Goal: Navigation & Orientation: Find specific page/section

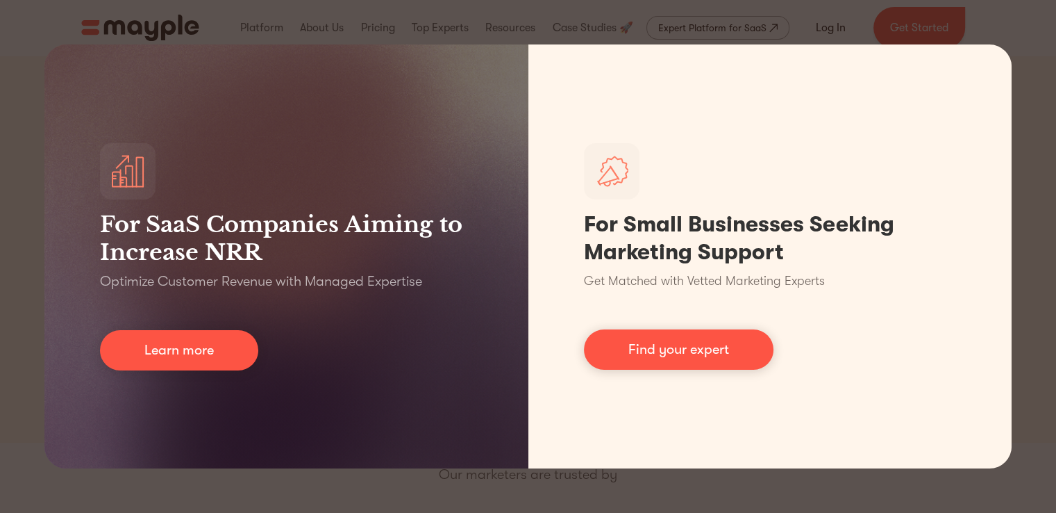
click at [1047, 154] on div "For SaaS Companies Aiming to Increase NRR Optimize Customer Revenue with Manage…" at bounding box center [528, 256] width 1056 height 513
click at [1031, 33] on div "For SaaS Companies Aiming to Increase NRR Optimize Customer Revenue with Manage…" at bounding box center [528, 256] width 1056 height 513
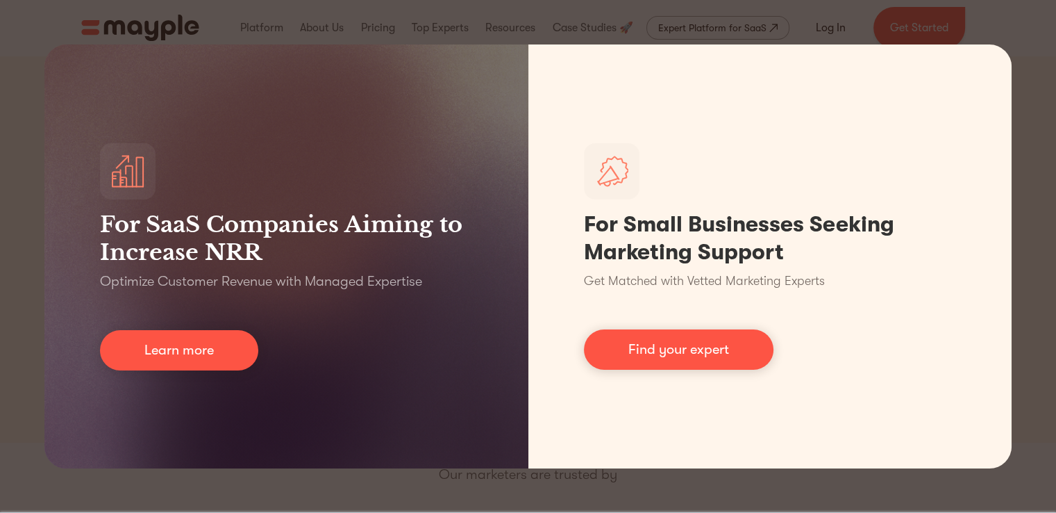
click at [1031, 33] on div "For SaaS Companies Aiming to Increase NRR Optimize Customer Revenue with Manage…" at bounding box center [528, 256] width 1056 height 513
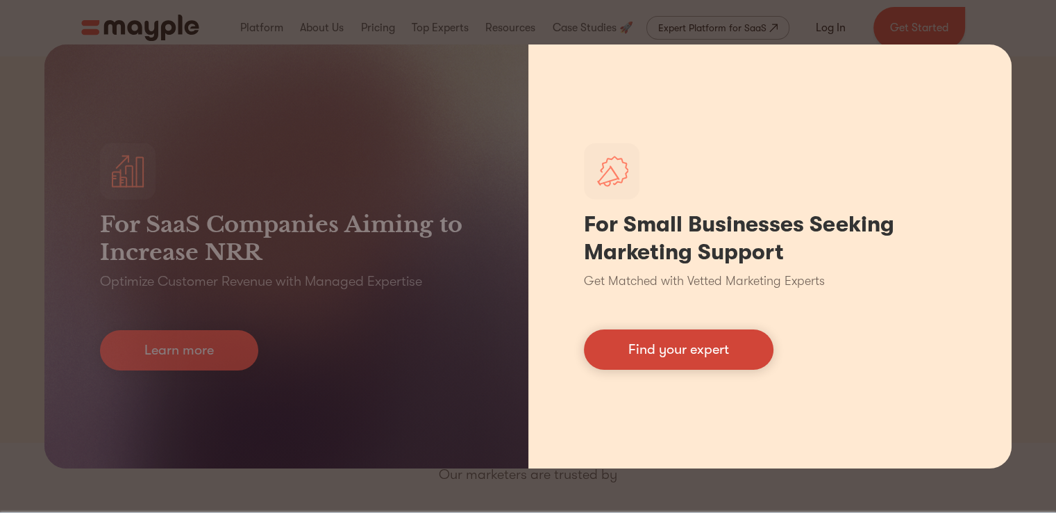
click at [719, 350] on link "Find your expert" at bounding box center [679, 349] width 190 height 40
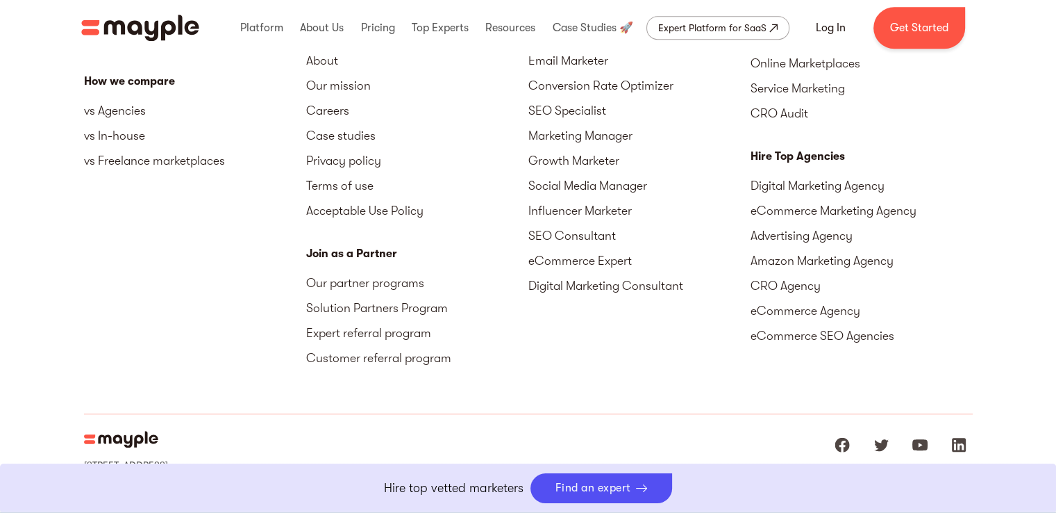
scroll to position [6238, 0]
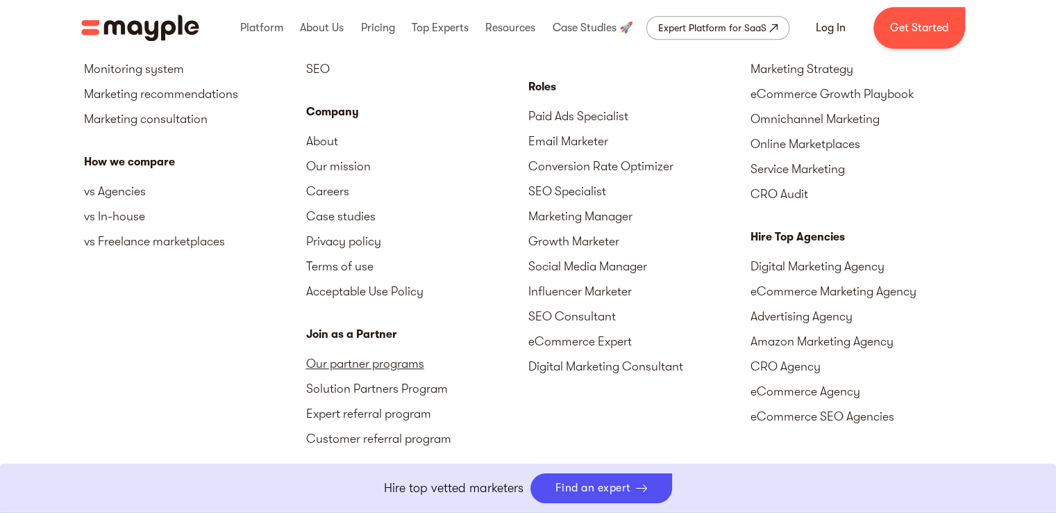
click at [381, 351] on link "Our partner programs" at bounding box center [417, 363] width 222 height 25
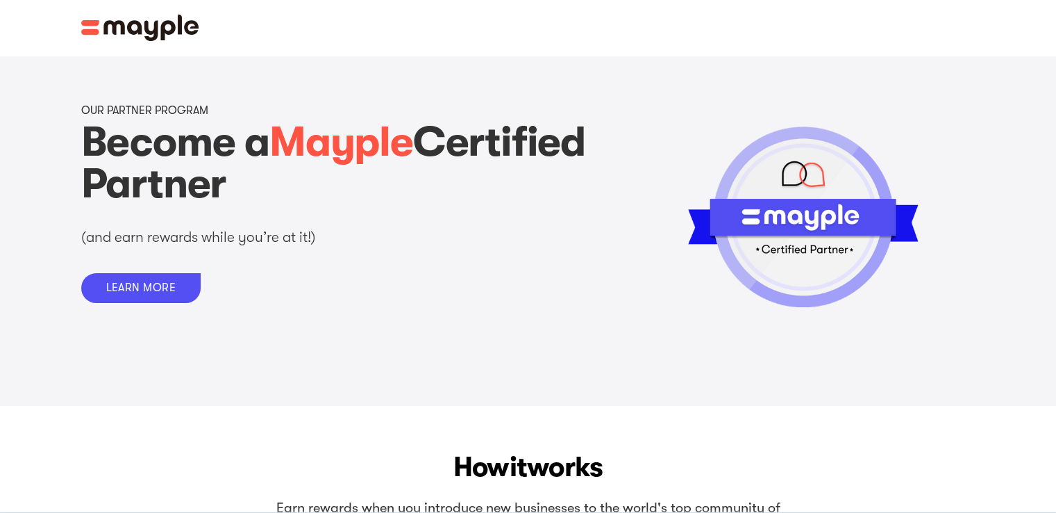
scroll to position [556, 0]
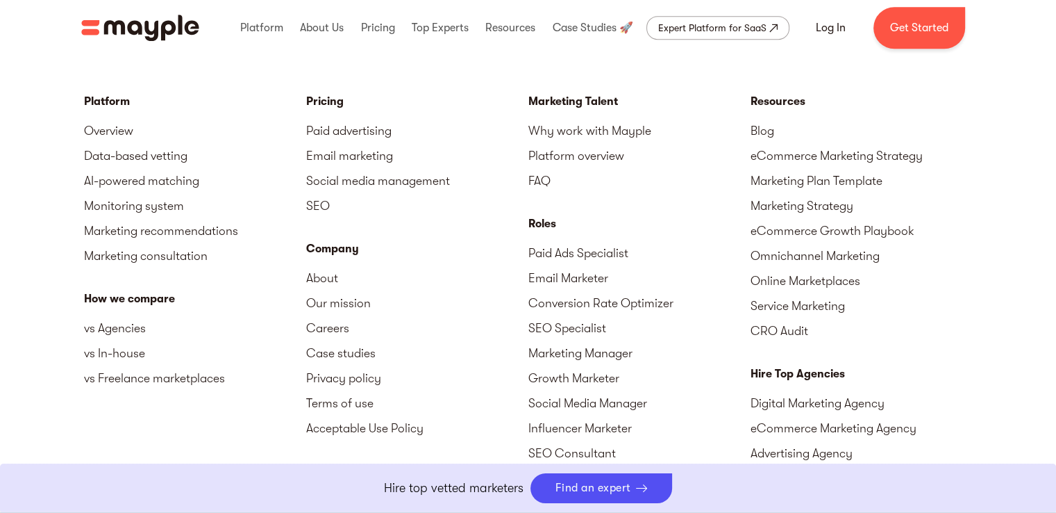
scroll to position [6090, 0]
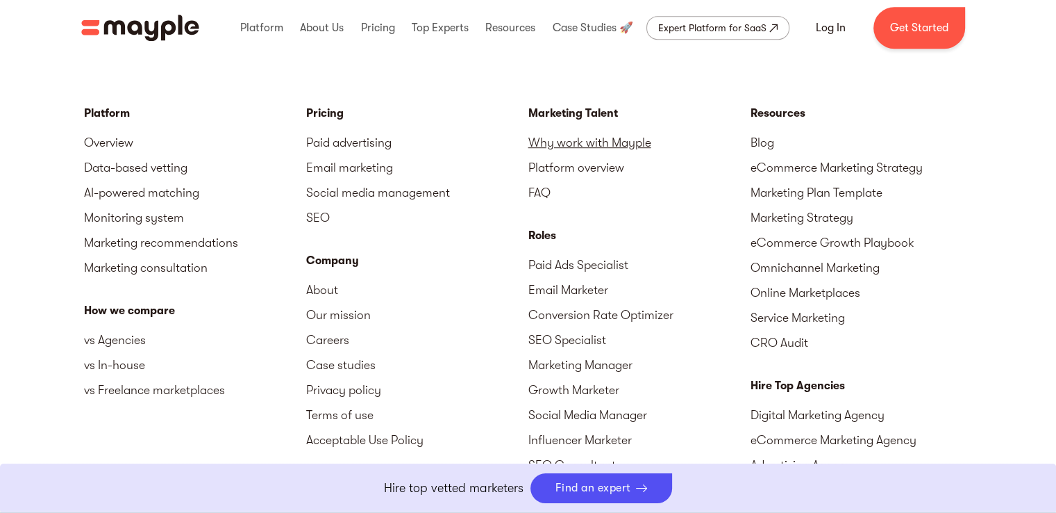
click at [620, 131] on link "Why work with Mayple" at bounding box center [640, 142] width 222 height 25
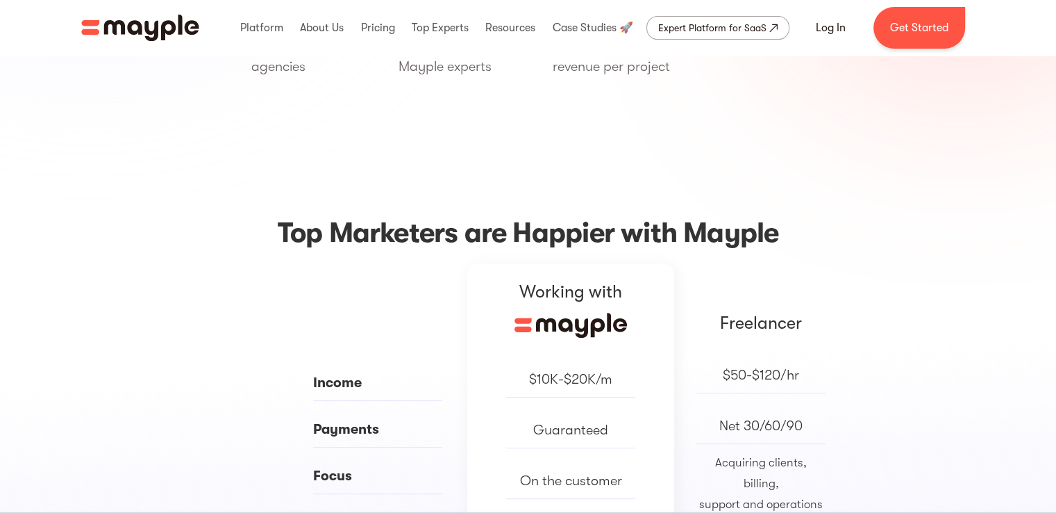
drag, startPoint x: 1066, startPoint y: 75, endPoint x: 1066, endPoint y: 101, distance: 26.4
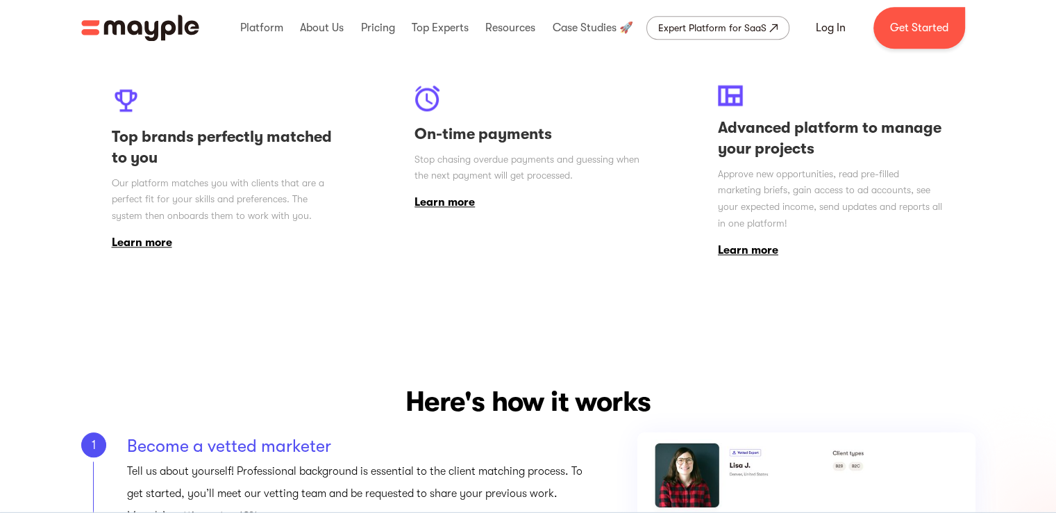
scroll to position [722, 0]
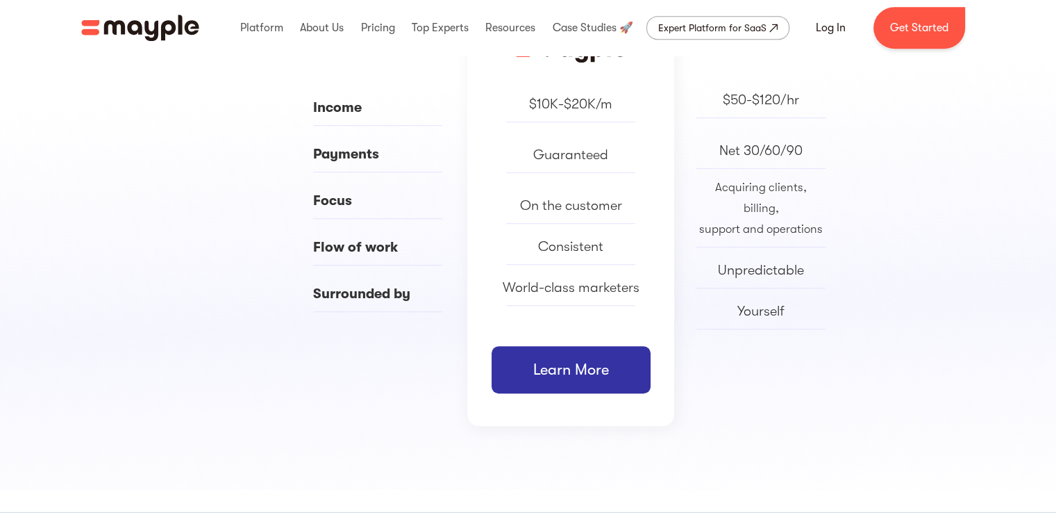
click at [572, 352] on link "Learn More" at bounding box center [571, 369] width 159 height 47
